Goal: Find specific page/section: Find specific page/section

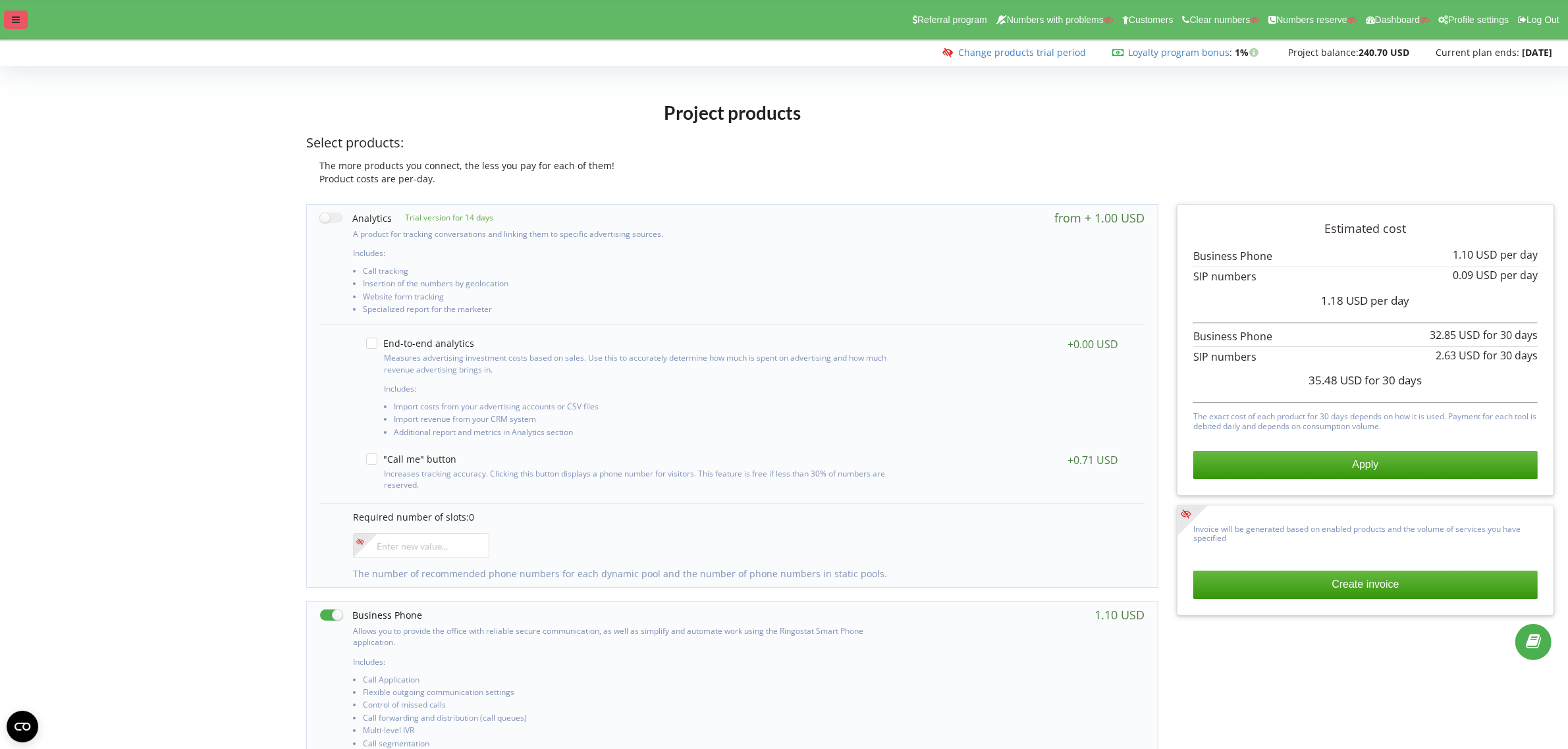
click at [16, 11] on div at bounding box center [16, 20] width 24 height 18
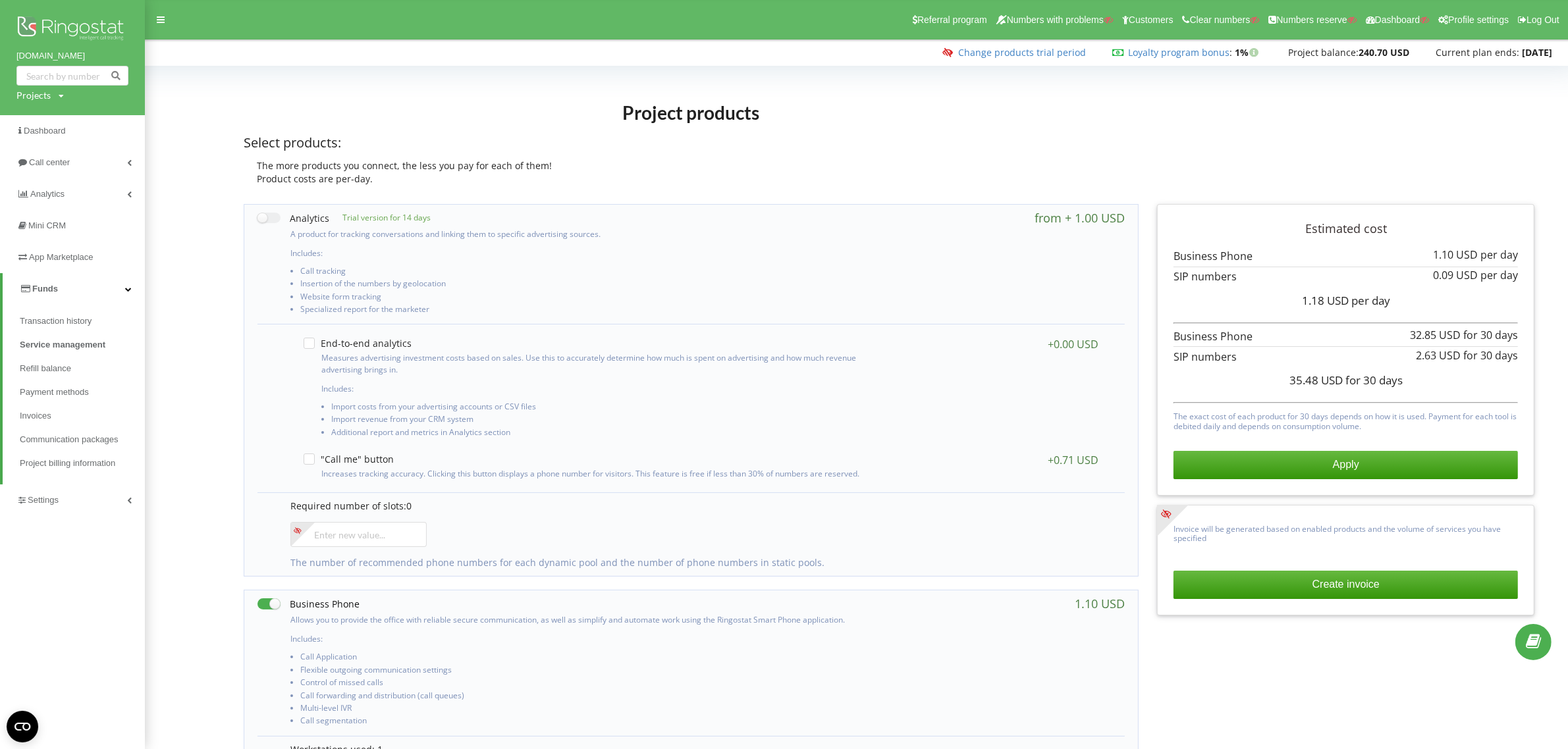
click at [34, 96] on div "Projects" at bounding box center [33, 95] width 35 height 13
drag, startPoint x: 46, startPoint y: 116, endPoint x: 61, endPoint y: 119, distance: 15.3
click at [47, 117] on input "text" at bounding box center [58, 122] width 66 height 19
paste input "[DOMAIN_NAME]"
type input "[DOMAIN_NAME]"
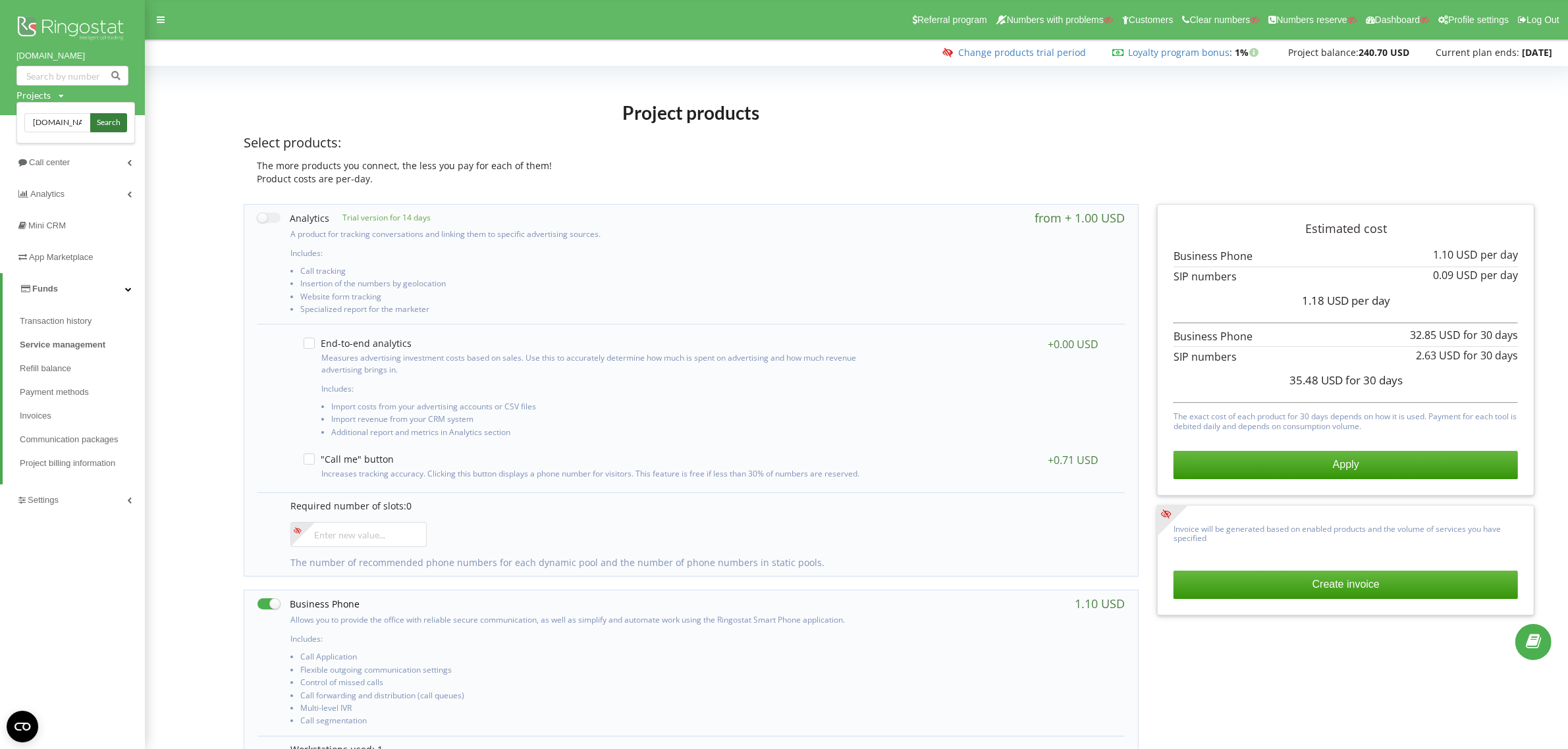
click at [109, 120] on span "Search" at bounding box center [108, 122] width 24 height 12
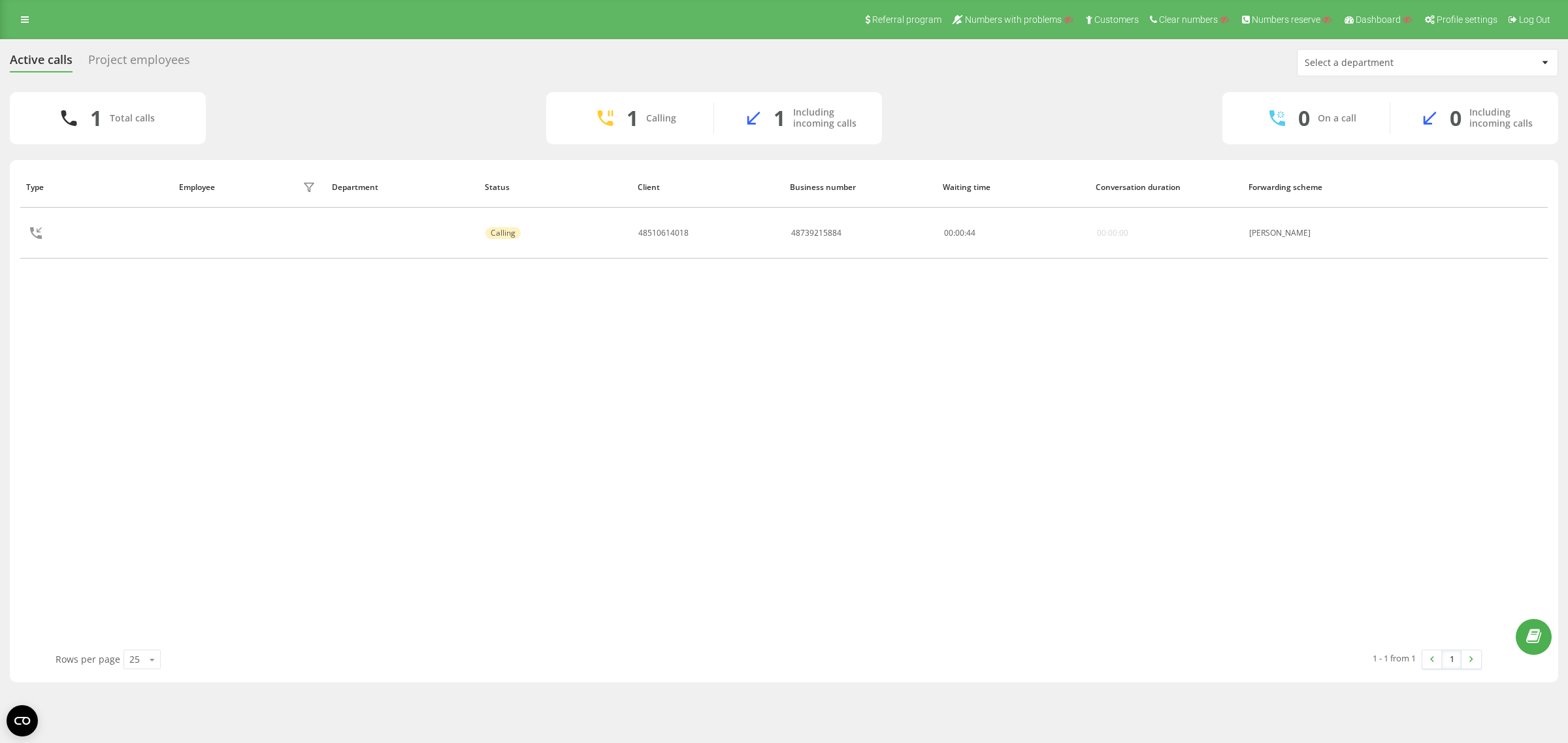
click at [136, 56] on div "Project employees" at bounding box center [139, 63] width 102 height 20
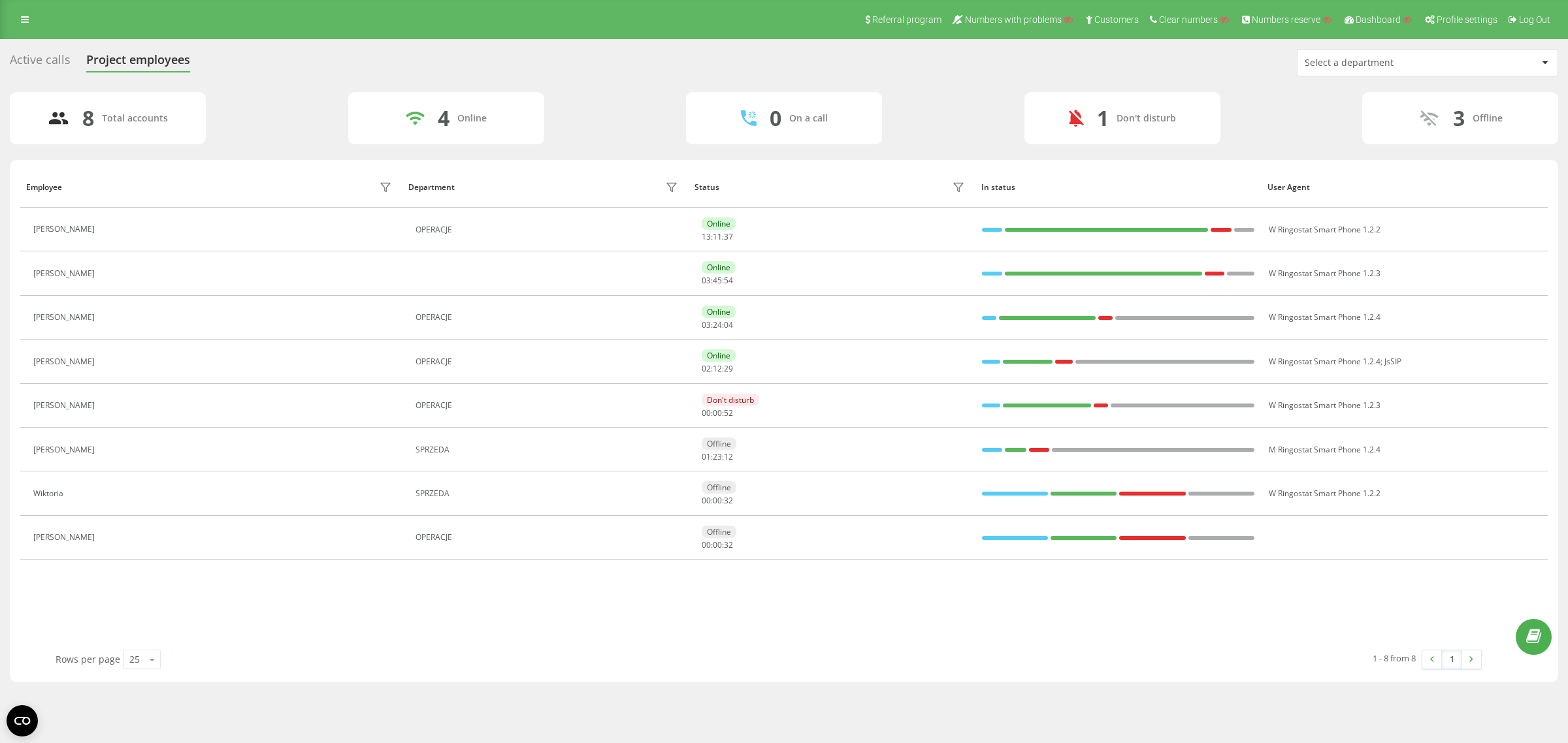
drag, startPoint x: 1247, startPoint y: 584, endPoint x: 1284, endPoint y: 609, distance: 44.7
click at [1247, 584] on div "Employee Department Status In status User Agent Maciej Ostrowski OPERACJE Onlin…" at bounding box center [784, 409] width 1527 height 483
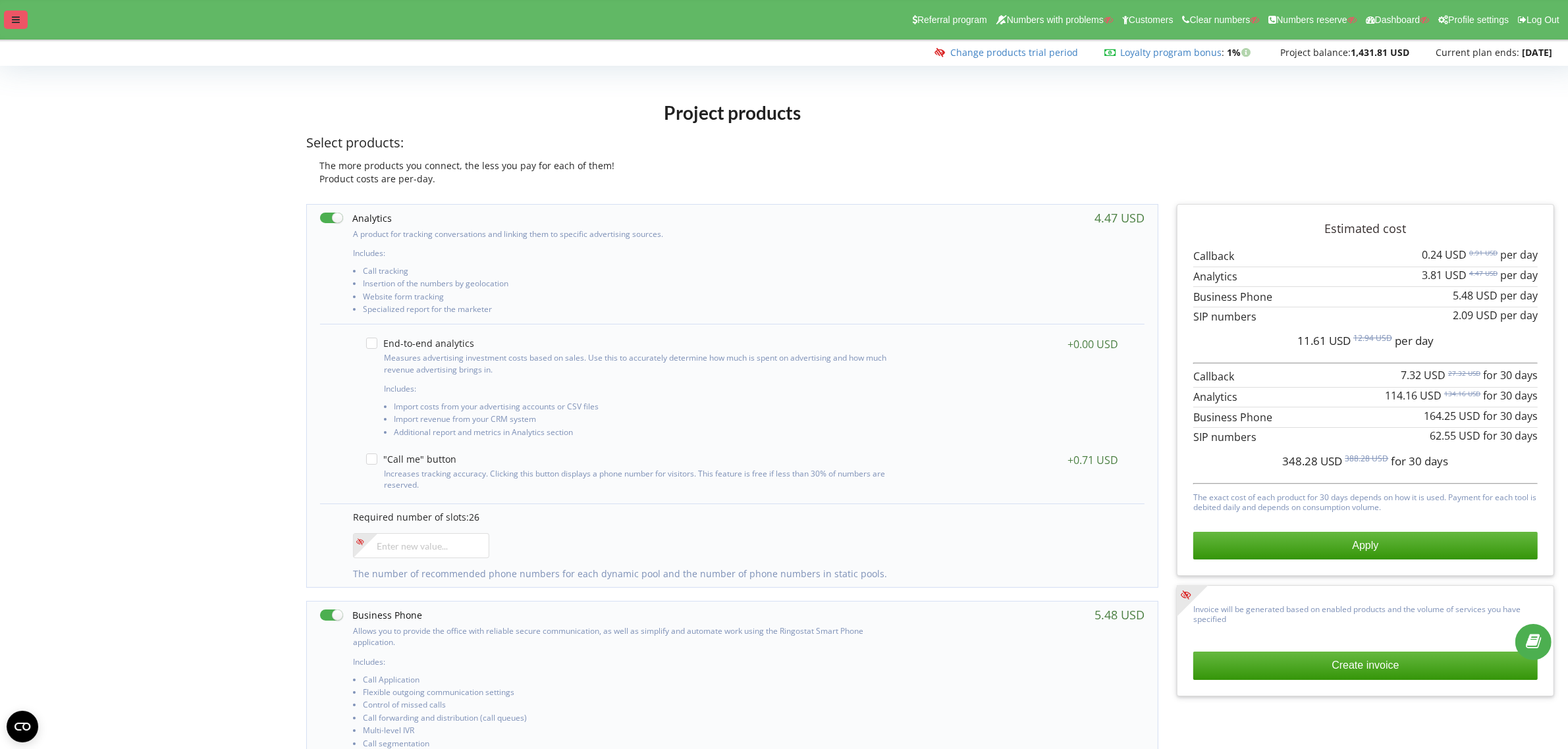
click at [18, 24] on icon at bounding box center [15, 20] width 8 height 9
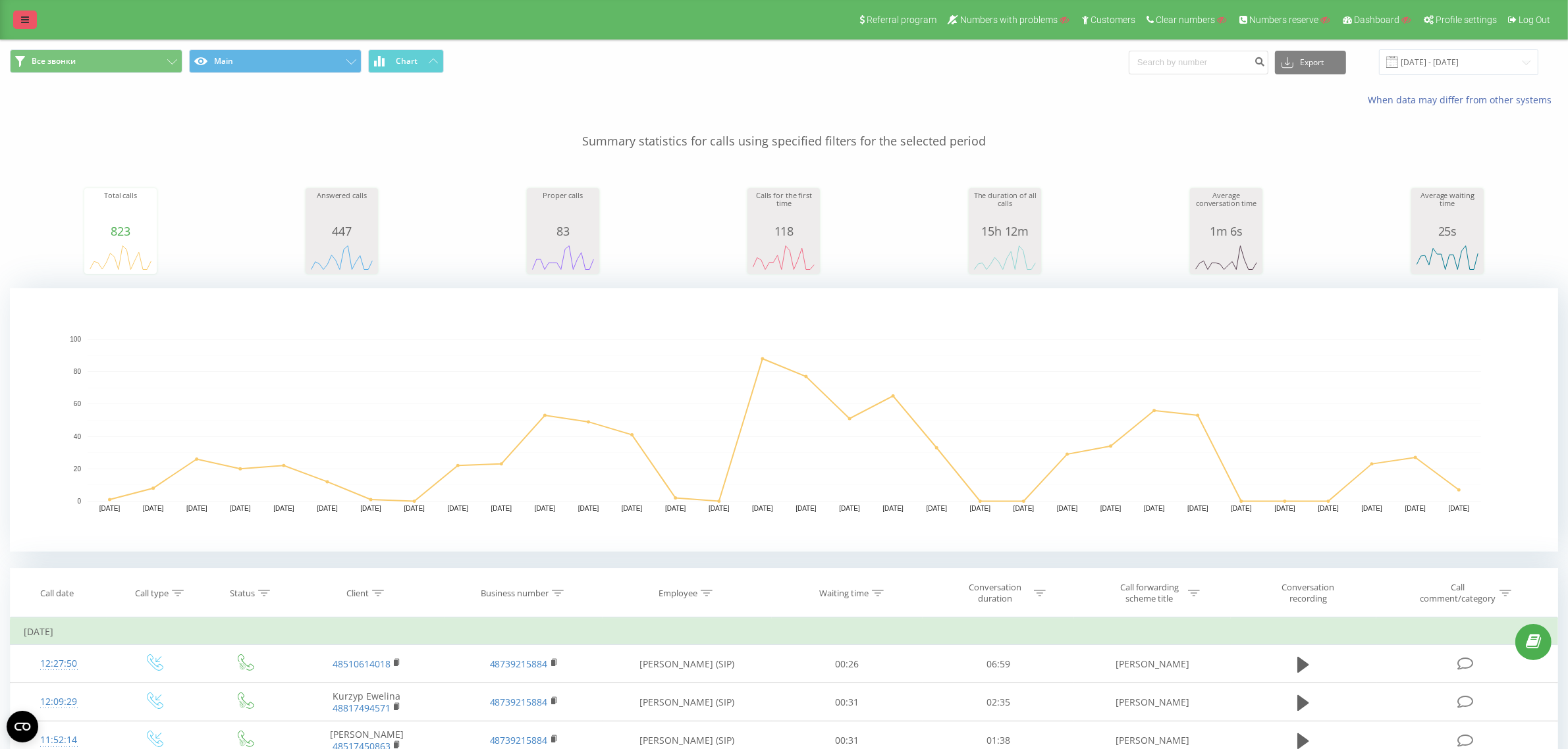
click at [30, 15] on link at bounding box center [25, 20] width 24 height 18
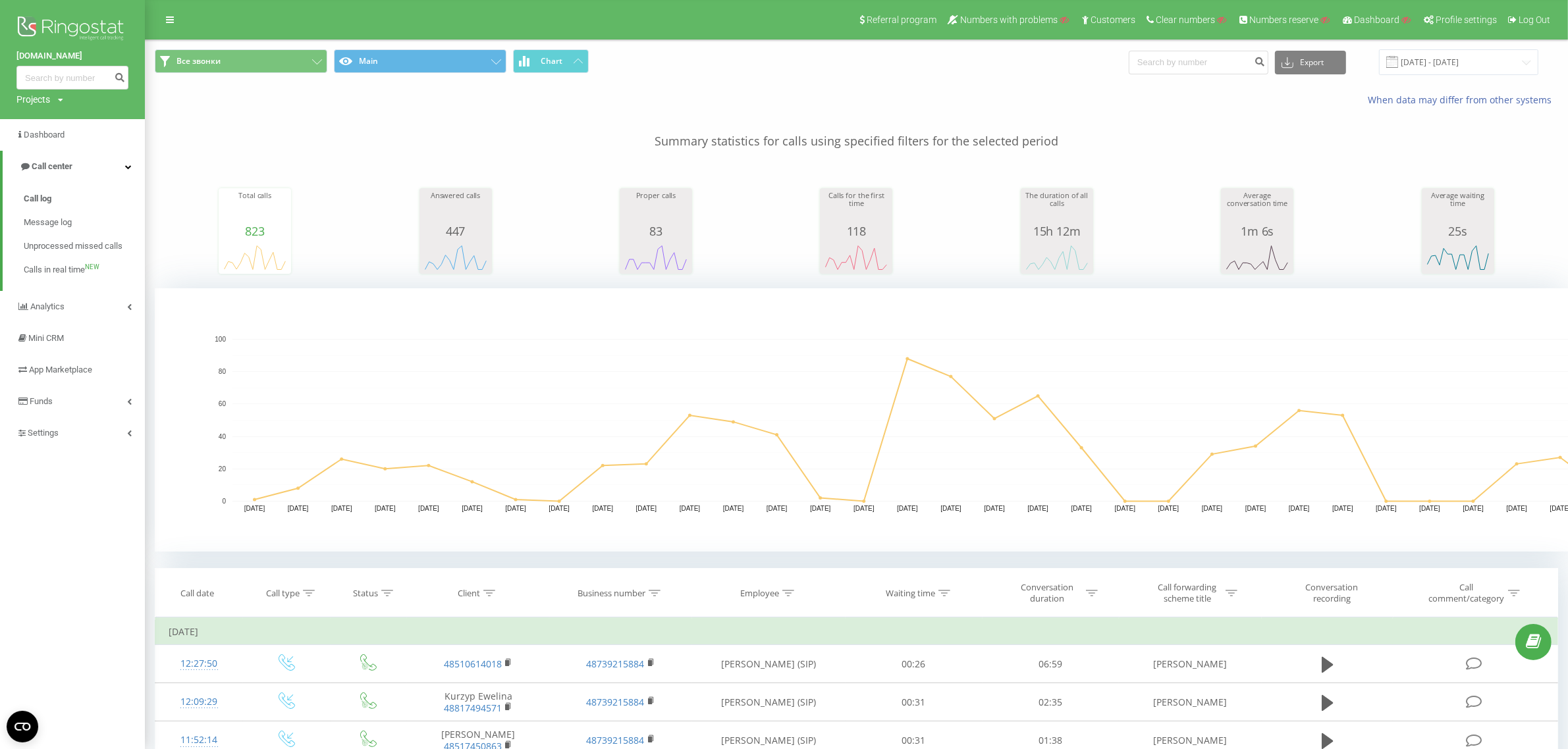
click at [34, 100] on div "Projects" at bounding box center [33, 99] width 34 height 13
drag, startPoint x: 46, startPoint y: 128, endPoint x: 51, endPoint y: 123, distance: 7.1
click at [47, 127] on input "text" at bounding box center [54, 119] width 66 height 19
paste input "[DOMAIN_NAME]"
type input "[DOMAIN_NAME]"
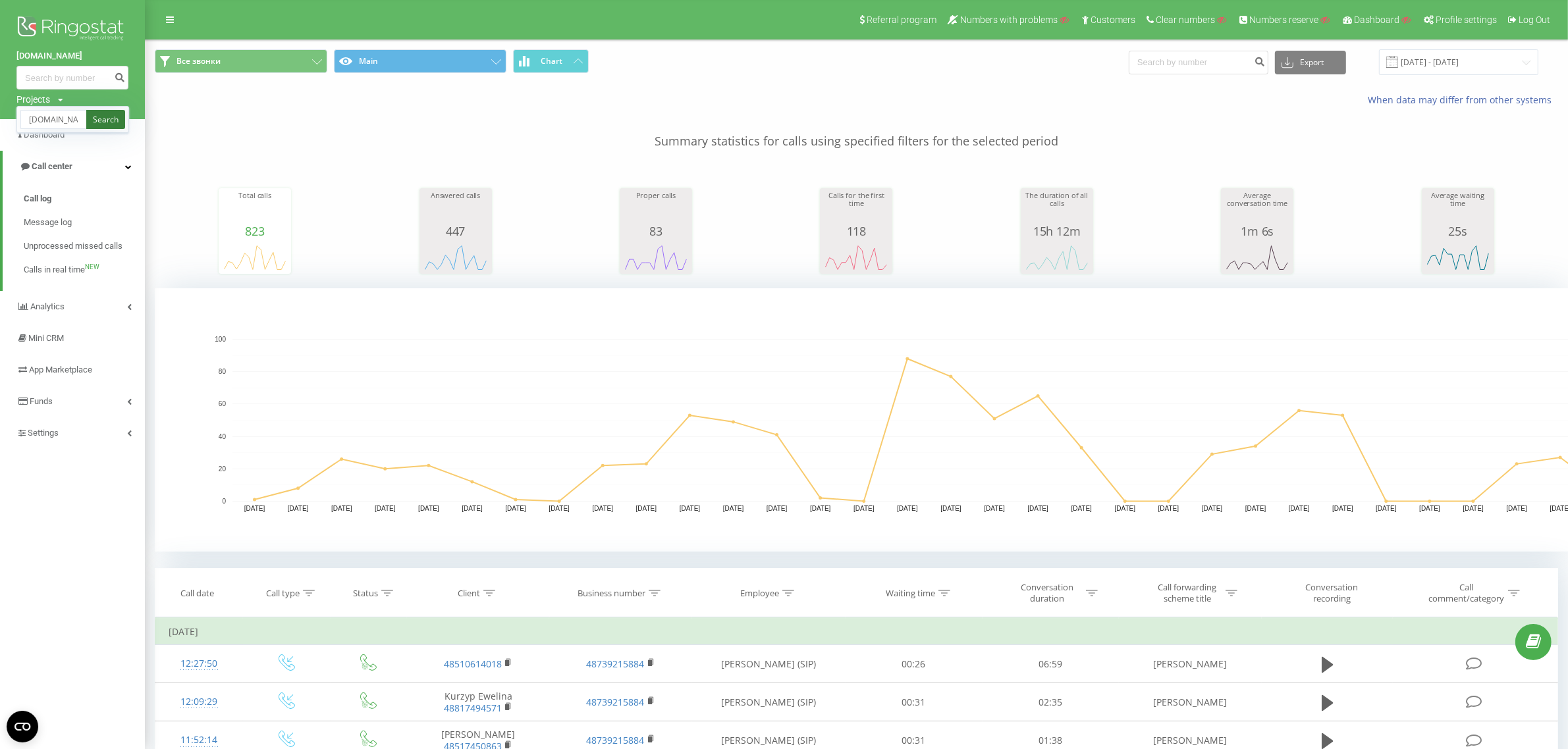
click at [101, 119] on link "Search" at bounding box center [106, 119] width 39 height 19
